Goal: Information Seeking & Learning: Learn about a topic

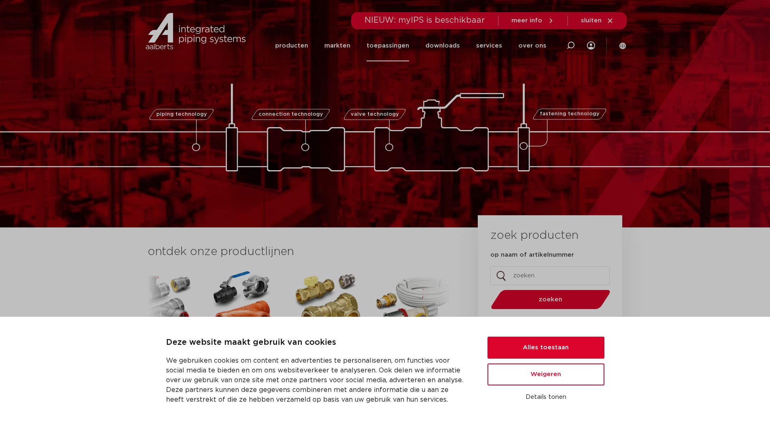
click at [393, 47] on link "toepassingen" at bounding box center [388, 45] width 43 height 31
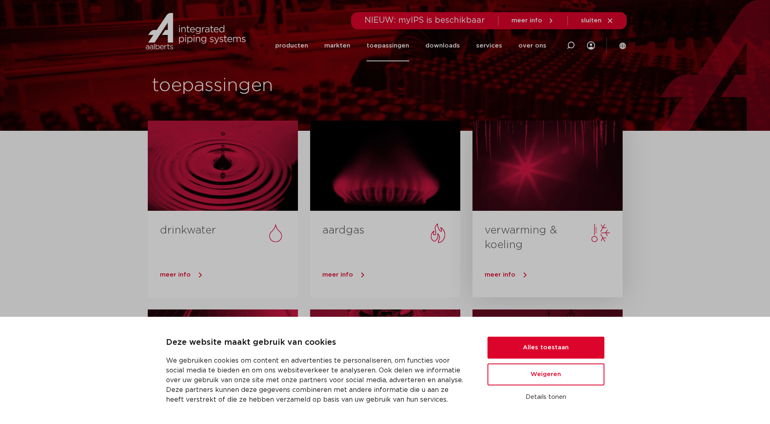
click at [513, 228] on link "verwarming & koeling" at bounding box center [521, 237] width 73 height 25
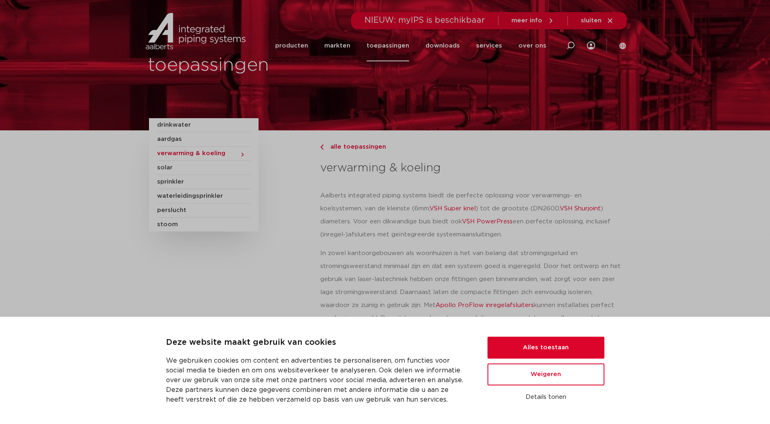
click at [356, 190] on p "Aalberts integrated piping systems biedt de perfecte oplossing voor verwarmings…" at bounding box center [470, 215] width 301 height 52
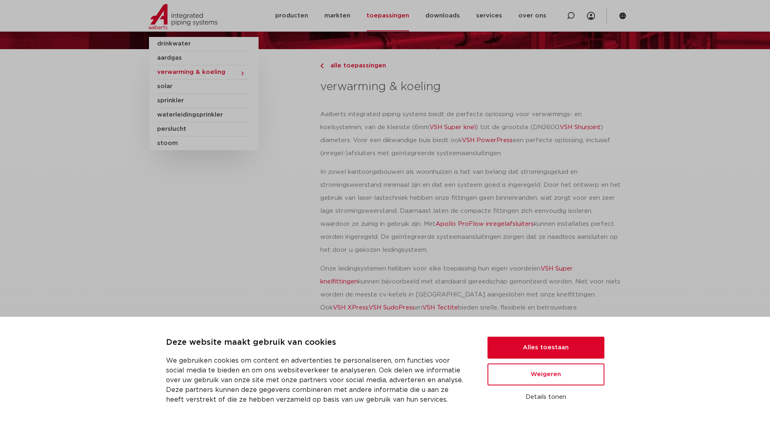
click at [339, 186] on p "In zowel kantoorgebouwen als woonhuizen is het van belang dat stromingsgeluid e…" at bounding box center [470, 211] width 301 height 91
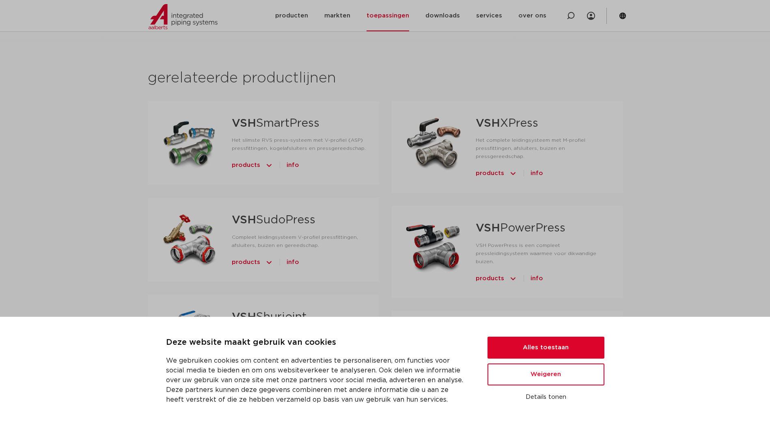
scroll to position [545, 0]
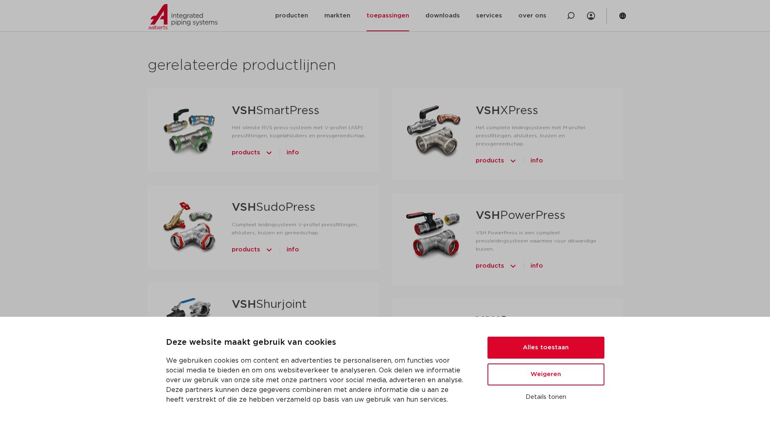
click at [119, 134] on div "gerelateerde productlijnen​ VSH SmartPress Het slimste RVS press-systeem met V-…" at bounding box center [385, 335] width 770 height 611
click at [81, 73] on div "gerelateerde productlijnen​ VSH SmartPress Het slimste RVS press-systeem met V-…" at bounding box center [385, 335] width 770 height 611
click at [399, 56] on h2 "gerelateerde productlijnen​" at bounding box center [385, 65] width 475 height 19
click at [128, 198] on div "gerelateerde productlijnen​ VSH SmartPress Het slimste RVS press-systeem met V-…" at bounding box center [385, 335] width 770 height 611
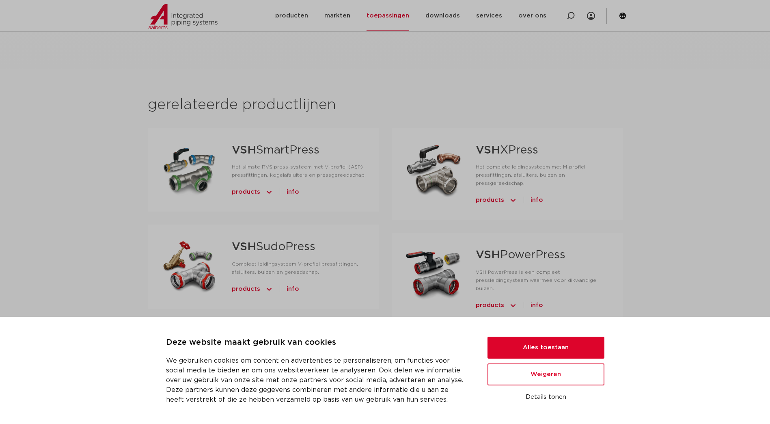
scroll to position [505, 0]
click at [127, 197] on div "gerelateerde productlijnen​ VSH SmartPress Het slimste RVS press-systeem met V-…" at bounding box center [385, 376] width 770 height 611
click at [268, 242] on link "VSH SudoPress" at bounding box center [274, 247] width 84 height 11
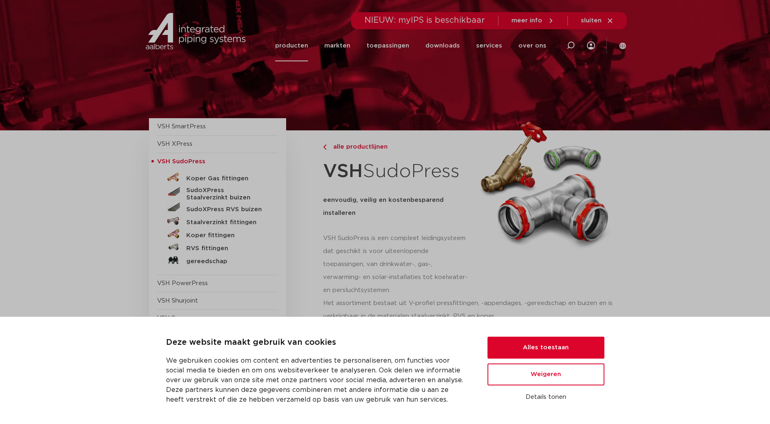
click at [368, 221] on div "eenvoudig, veilig en kostenbesparend installeren" at bounding box center [396, 210] width 147 height 32
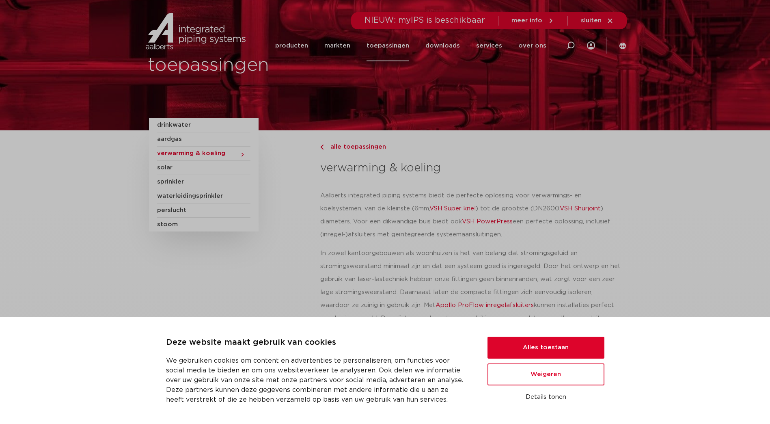
scroll to position [505, 0]
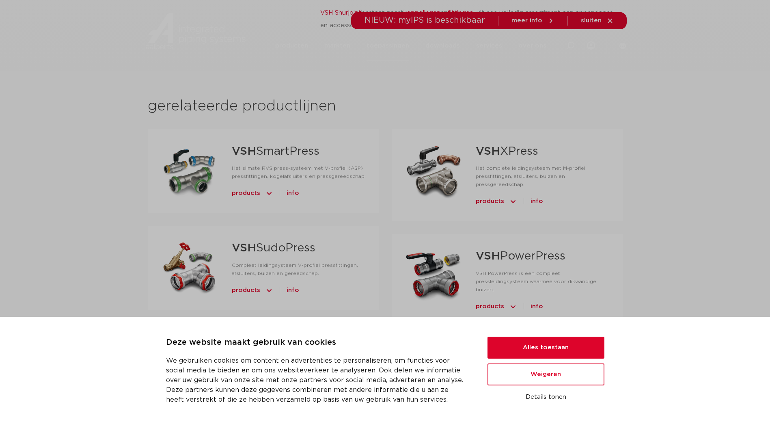
click at [505, 146] on link "VSH XPress" at bounding box center [507, 151] width 63 height 11
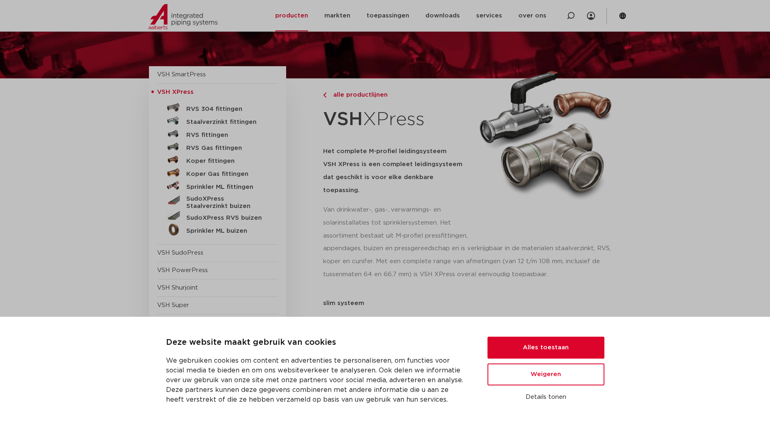
scroll to position [41, 0]
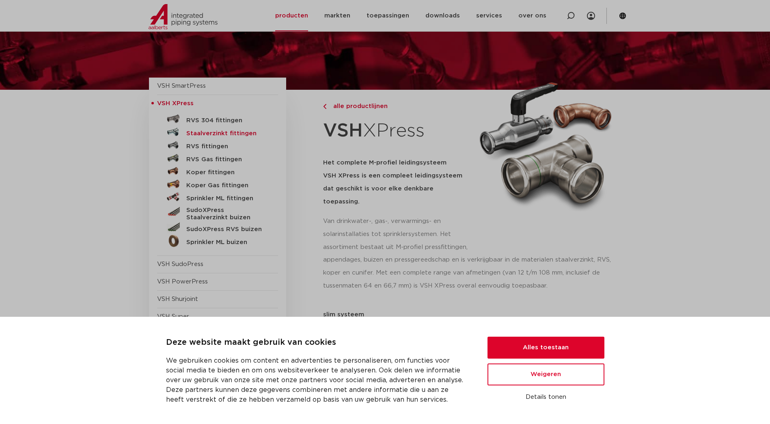
click at [215, 132] on h5 "Staalverzinkt fittingen" at bounding box center [226, 133] width 80 height 7
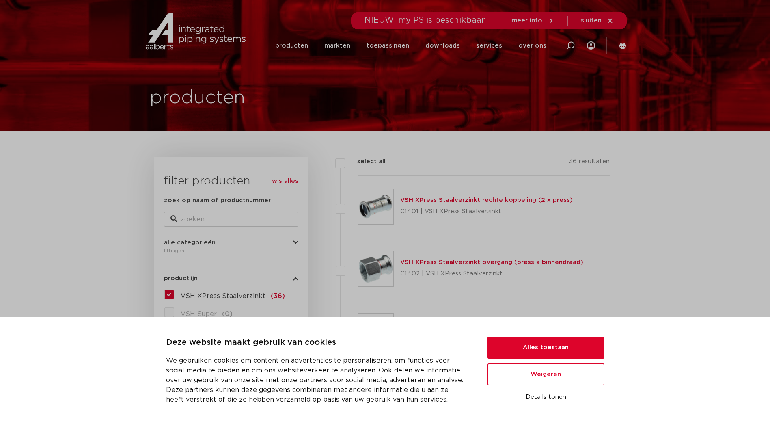
click at [428, 199] on link "VSH XPress Staalverzinkt rechte koppeling (2 x press)" at bounding box center [486, 200] width 173 height 6
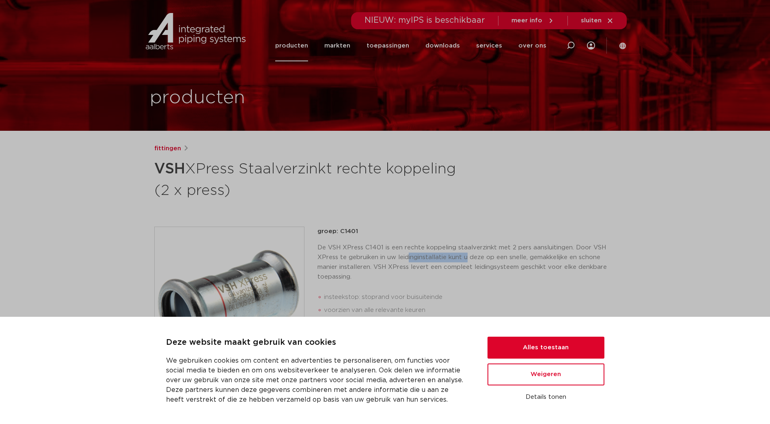
drag, startPoint x: 408, startPoint y: 259, endPoint x: 467, endPoint y: 259, distance: 58.5
click at [467, 259] on p "De VSH XPress C1401 is een rechte koppeling staalverzinkt met 2 pers aansluitin…" at bounding box center [467, 262] width 299 height 39
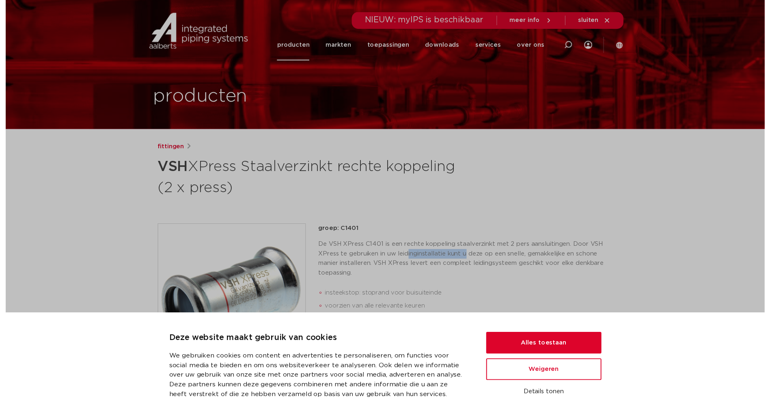
scroll to position [122, 0]
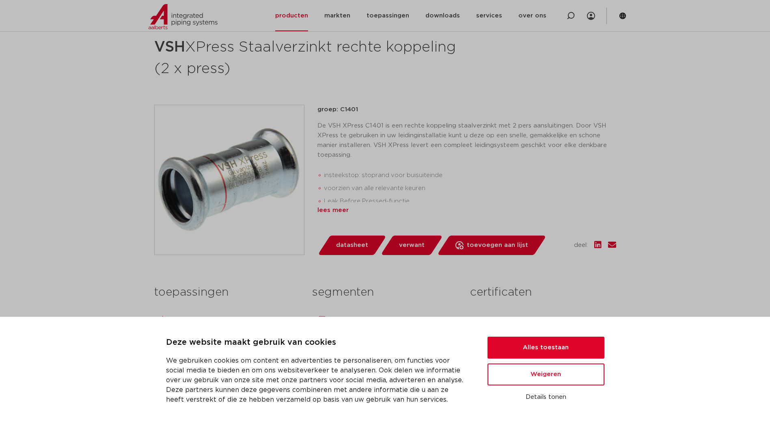
click at [333, 208] on div "lees meer" at bounding box center [467, 210] width 299 height 10
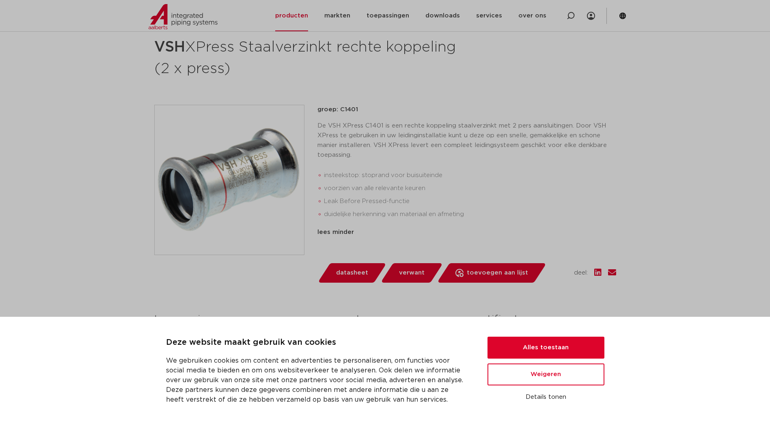
click at [350, 273] on span "datasheet" at bounding box center [352, 272] width 32 height 13
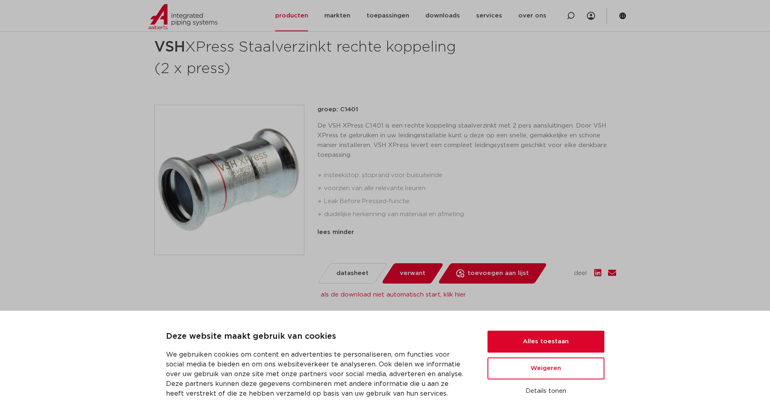
click at [415, 138] on p "De VSH XPress C1401 is een rechte koppeling staalverzinkt met 2 pers aansluitin…" at bounding box center [467, 140] width 299 height 39
click at [347, 270] on span "datasheet" at bounding box center [353, 273] width 32 height 13
click at [377, 293] on link "als de download niet automatisch start, klik hier" at bounding box center [393, 295] width 145 height 6
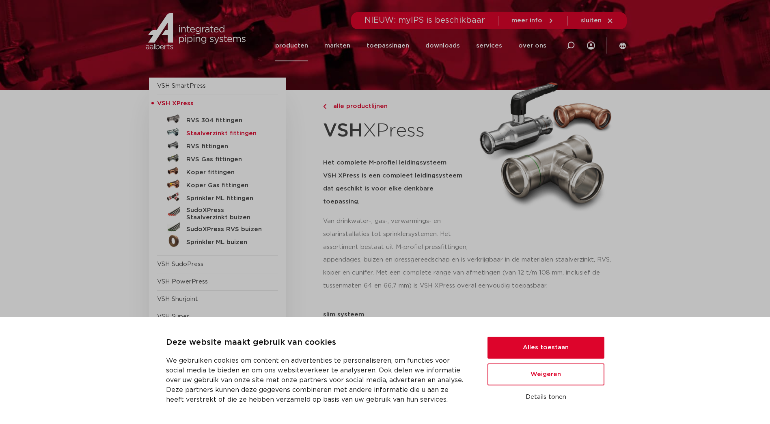
click at [240, 133] on h5 "Staalverzinkt fittingen" at bounding box center [226, 133] width 80 height 7
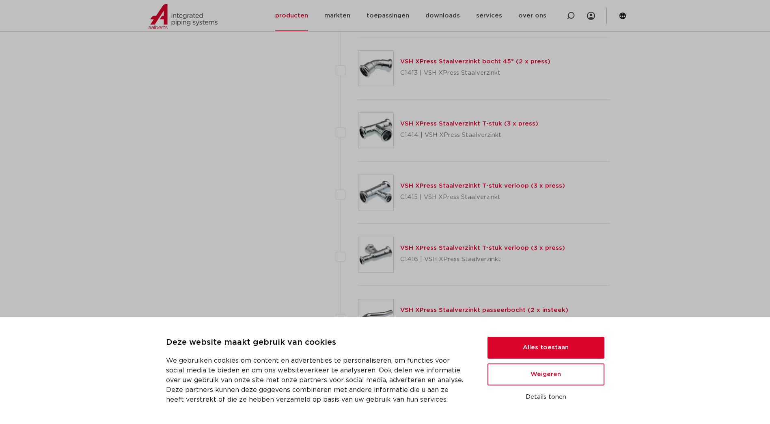
scroll to position [772, 0]
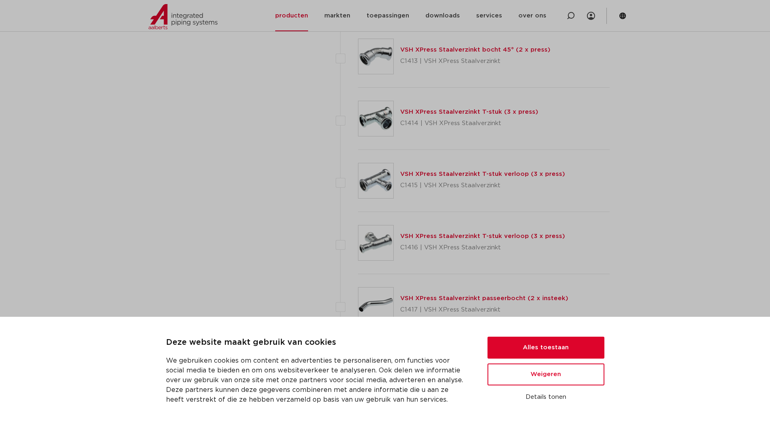
click at [429, 173] on link "VSH XPress Staalverzinkt T-stuk verloop (3 x press)" at bounding box center [482, 174] width 165 height 6
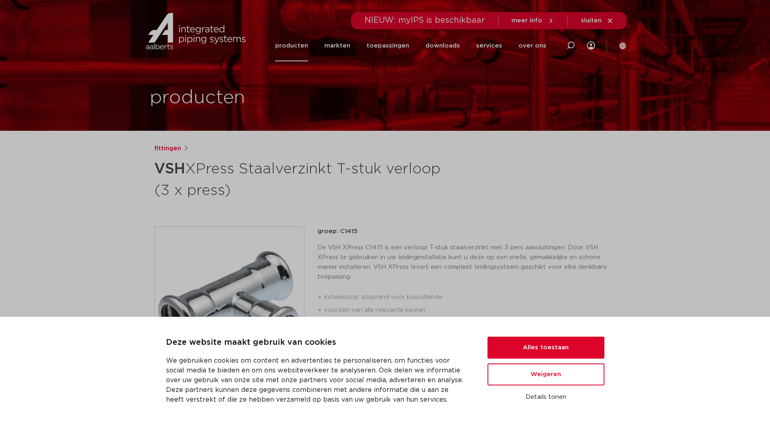
click at [382, 225] on div "fittingen VSH XPress Staalverzinkt T-stuk verloop (3 x press) groep: C1415 inst…" at bounding box center [385, 338] width 475 height 389
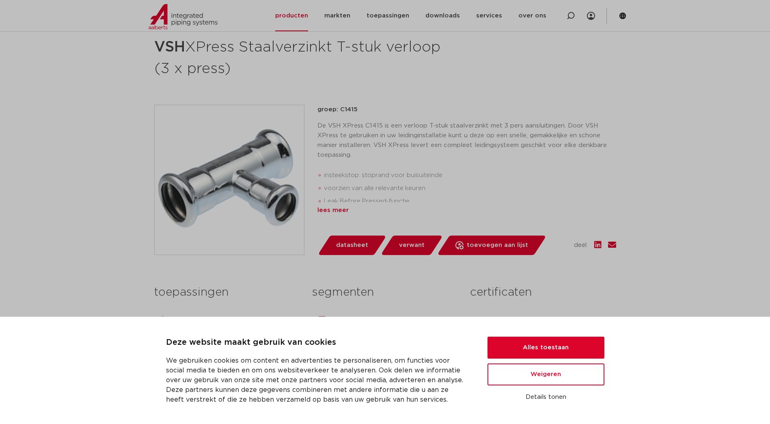
click at [325, 213] on div "lees meer" at bounding box center [467, 210] width 299 height 10
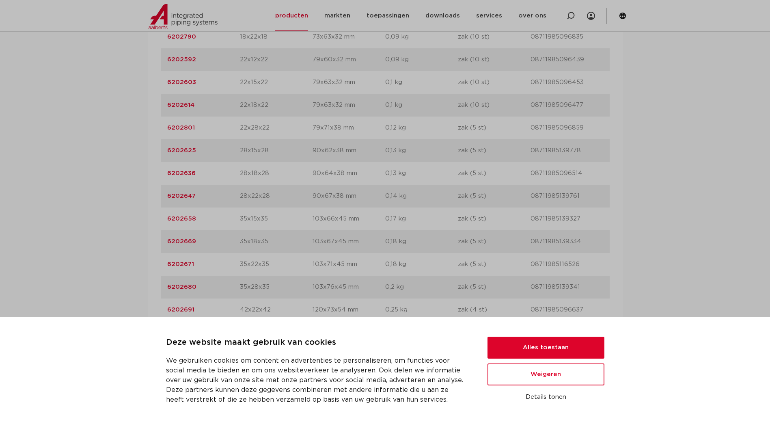
scroll to position [772, 0]
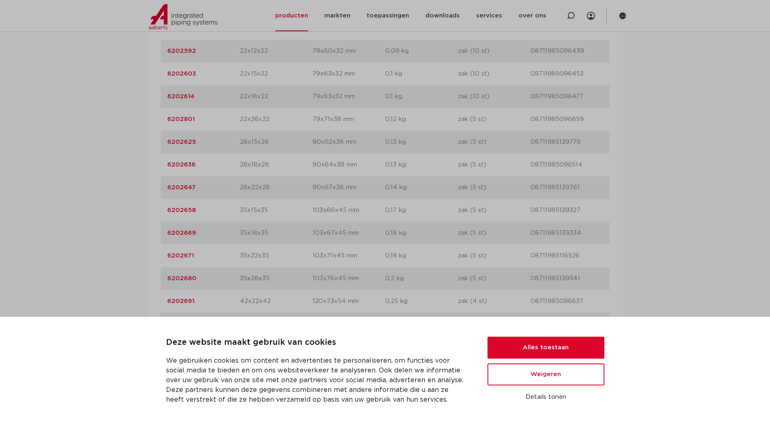
drag, startPoint x: 240, startPoint y: 141, endPoint x: 268, endPoint y: 140, distance: 27.7
click at [268, 140] on p "28x15x28" at bounding box center [276, 142] width 73 height 10
click at [106, 136] on div "assortiment afmetingen specificaties downloads ETIM sustainability verwant asso…" at bounding box center [385, 395] width 770 height 1213
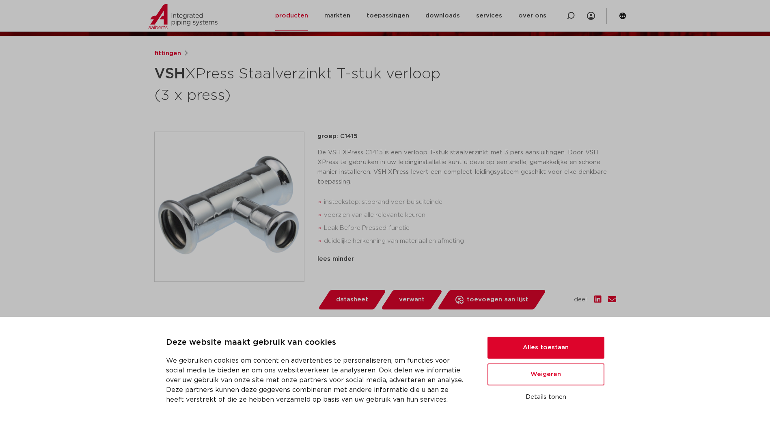
scroll to position [120, 0]
